Goal: Task Accomplishment & Management: Complete application form

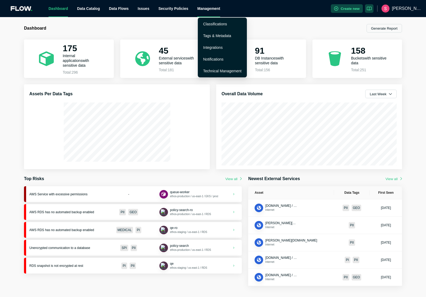
click at [216, 8] on div "Management" at bounding box center [208, 8] width 23 height 17
click at [213, 48] on link "Integrations" at bounding box center [212, 47] width 19 height 4
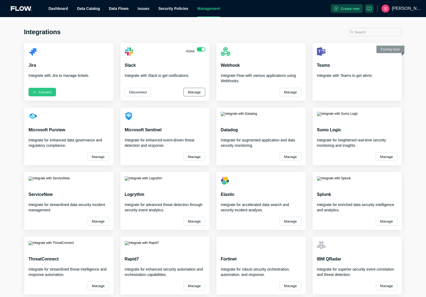
click at [194, 92] on button "Manage" at bounding box center [195, 92] width 22 height 9
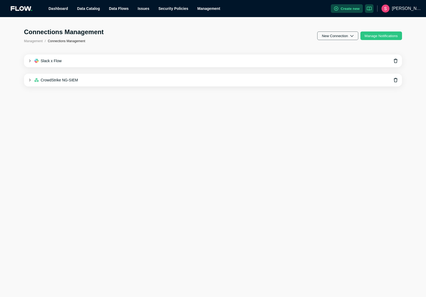
click at [342, 38] on button "New Connection" at bounding box center [337, 35] width 41 height 9
click at [334, 49] on div "Slack" at bounding box center [328, 49] width 13 height 4
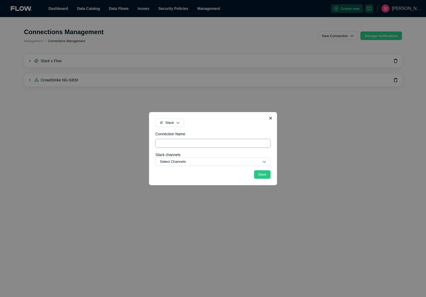
click at [180, 142] on input "Connection Name" at bounding box center [213, 143] width 115 height 9
type input "SSN and DL notification"
click at [185, 161] on button "Select Channels" at bounding box center [213, 161] width 115 height 9
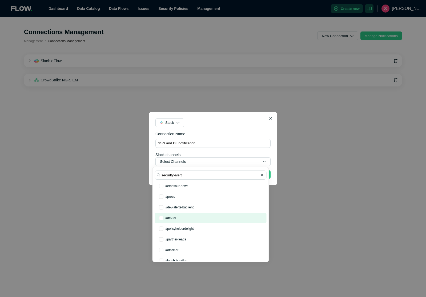
type input "securlty-alert"
click at [254, 170] on button "Save" at bounding box center [262, 174] width 17 height 9
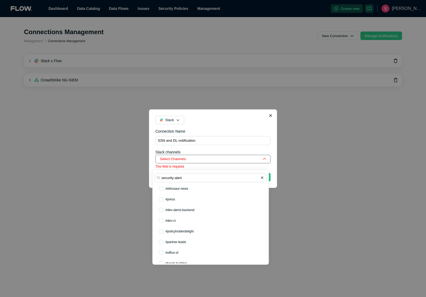
click at [202, 159] on button "Select Channels" at bounding box center [213, 159] width 115 height 9
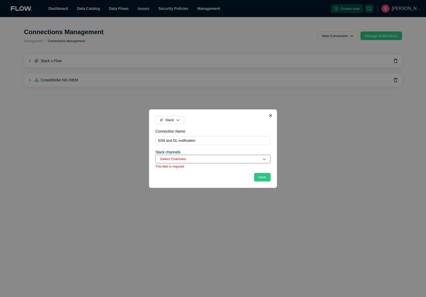
click at [202, 159] on button "Select Channels" at bounding box center [213, 159] width 115 height 9
click at [215, 158] on button "Select Channels" at bounding box center [213, 159] width 115 height 9
click at [266, 159] on icon "button" at bounding box center [264, 158] width 3 height 3
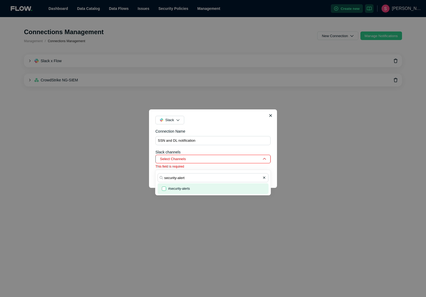
type input "security-alert"
click at [164, 188] on input "checkbox" at bounding box center [164, 188] width 4 height 4
checkbox input "true"
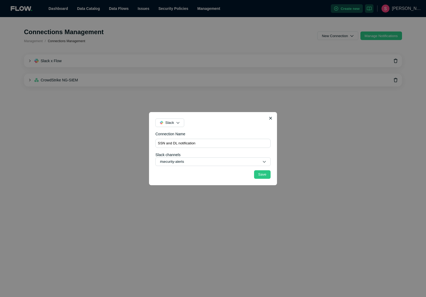
click at [249, 151] on form "Connection Name SSN and DL notification Slack channels #security-alerts Save" at bounding box center [213, 154] width 115 height 47
click at [266, 176] on button "Save" at bounding box center [262, 174] width 17 height 9
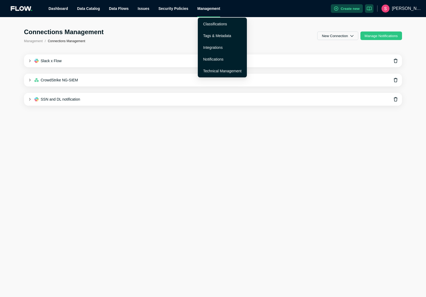
click at [212, 7] on div "Management" at bounding box center [208, 8] width 23 height 17
click at [215, 58] on link "Notifications" at bounding box center [213, 59] width 20 height 4
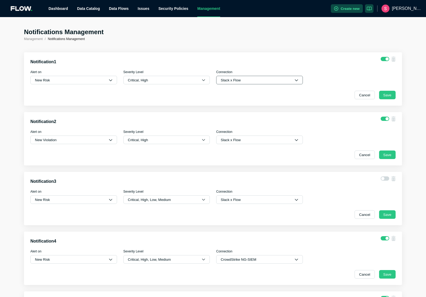
click at [237, 82] on button "Slack x Flow" at bounding box center [259, 80] width 87 height 9
click at [327, 69] on div "Notification 1 Alert on New Risk Severity Level Critical, High Connection Slack…" at bounding box center [213, 78] width 378 height 53
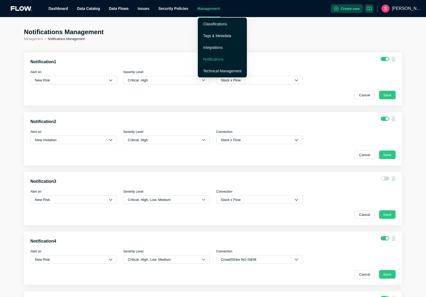
click at [211, 10] on div "Management" at bounding box center [208, 8] width 23 height 17
click at [210, 47] on link "Integrations" at bounding box center [212, 47] width 19 height 4
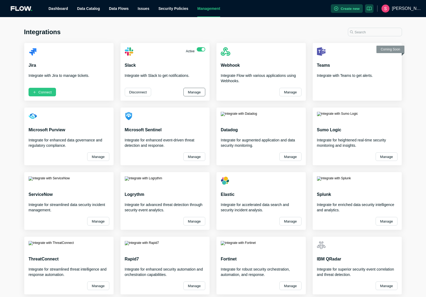
click at [190, 91] on button "Manage" at bounding box center [195, 92] width 22 height 9
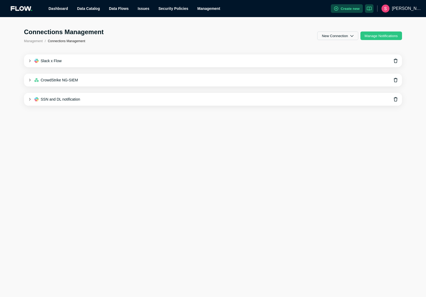
click at [301, 59] on div "Slack x Flow" at bounding box center [213, 60] width 378 height 13
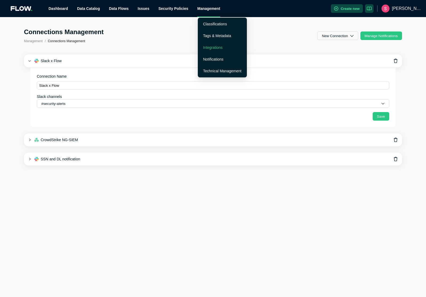
click at [212, 48] on link "Integrations" at bounding box center [212, 47] width 19 height 4
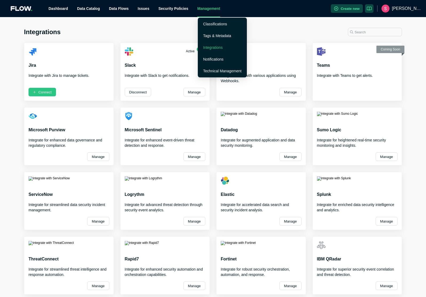
click at [208, 9] on div "Management" at bounding box center [208, 8] width 23 height 17
click at [211, 59] on link "Notifications" at bounding box center [213, 59] width 20 height 4
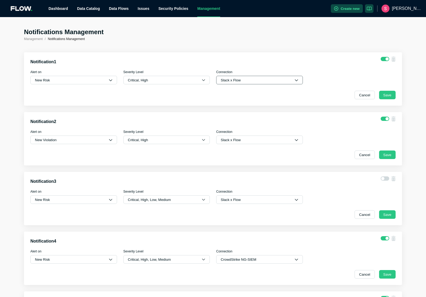
click at [257, 81] on button "Slack x Flow" at bounding box center [259, 80] width 87 height 9
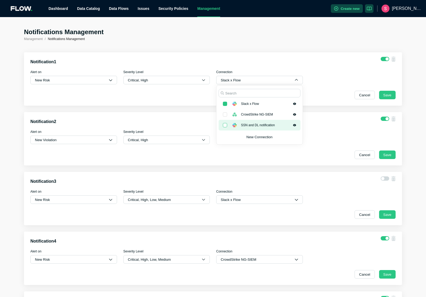
click at [225, 126] on input "checkbox" at bounding box center [225, 125] width 4 height 4
checkbox input "true"
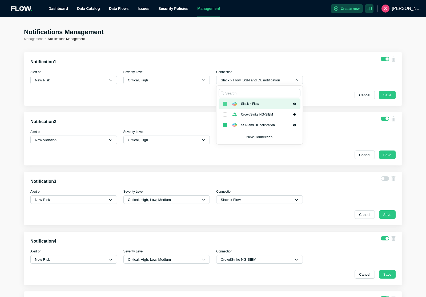
click at [225, 102] on input "checkbox" at bounding box center [225, 104] width 4 height 4
checkbox input "false"
click at [334, 101] on div "Notification 1 Alert on New Risk Severity Level Critical, High Connection SSN a…" at bounding box center [213, 78] width 378 height 53
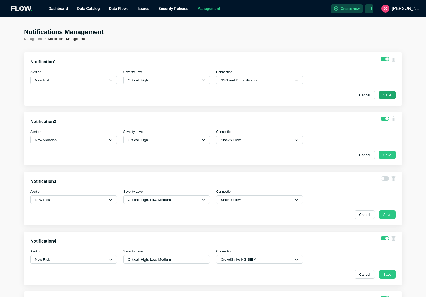
click at [389, 94] on button "Save" at bounding box center [387, 95] width 17 height 9
click at [278, 140] on button "Slack x Flow" at bounding box center [259, 140] width 87 height 9
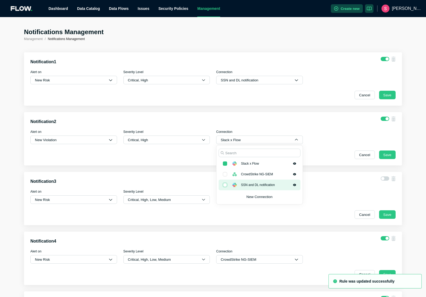
click at [225, 186] on input "checkbox" at bounding box center [225, 185] width 4 height 4
checkbox input "true"
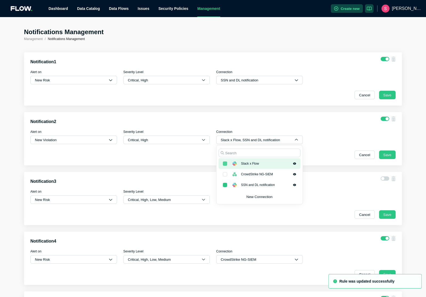
click at [225, 164] on input "checkbox" at bounding box center [225, 163] width 4 height 4
checkbox input "false"
click at [389, 153] on button "Save" at bounding box center [387, 154] width 17 height 9
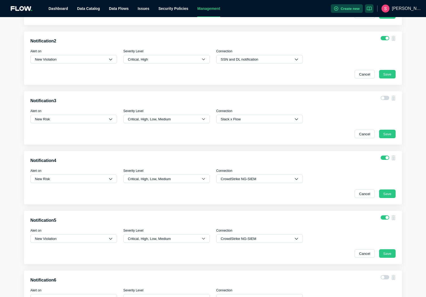
scroll to position [85, 0]
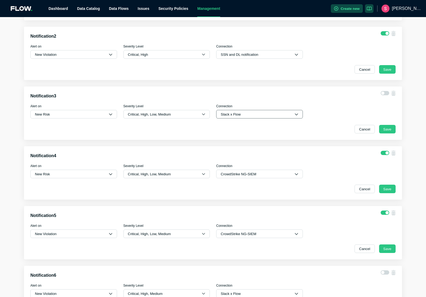
click at [277, 116] on button "Slack x Flow" at bounding box center [259, 114] width 87 height 9
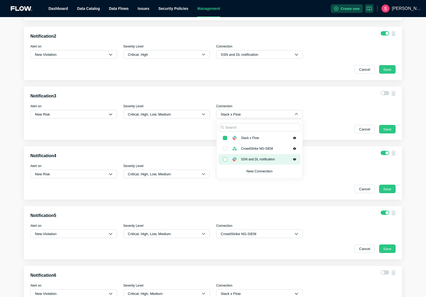
click at [223, 160] on input "checkbox" at bounding box center [225, 159] width 4 height 4
checkbox input "true"
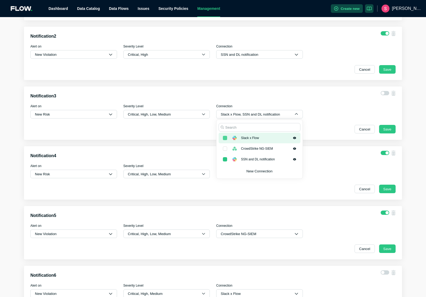
click at [225, 139] on input "checkbox" at bounding box center [225, 138] width 4 height 4
checkbox input "false"
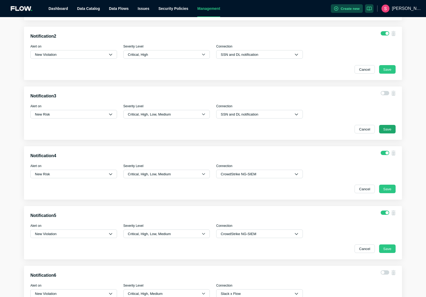
click at [388, 130] on button "Save" at bounding box center [387, 129] width 17 height 9
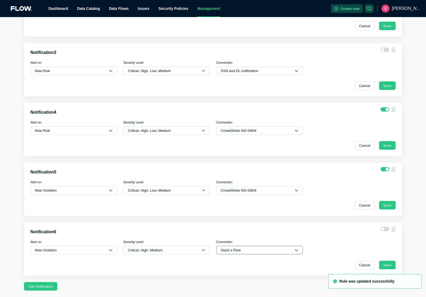
click at [269, 251] on button "Slack x Flow" at bounding box center [259, 250] width 87 height 9
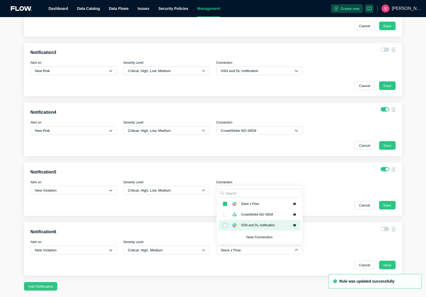
click at [225, 226] on input "checkbox" at bounding box center [225, 225] width 4 height 4
checkbox input "true"
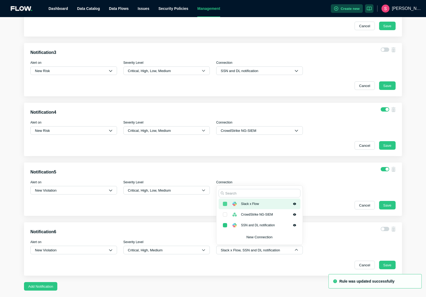
click at [225, 205] on input "checkbox" at bounding box center [225, 204] width 4 height 4
checkbox input "false"
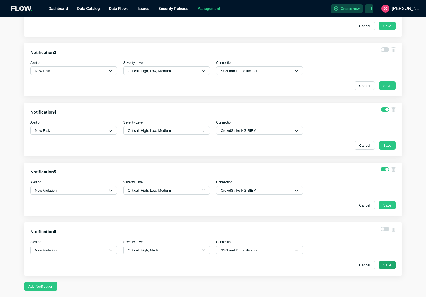
click at [388, 266] on button "Save" at bounding box center [387, 265] width 17 height 9
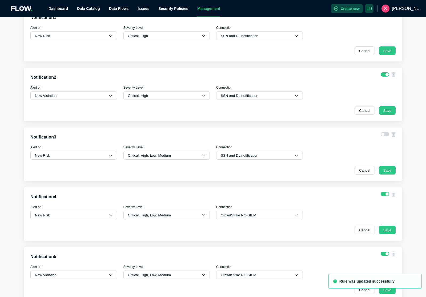
scroll to position [0, 0]
